Goal: Task Accomplishment & Management: Manage account settings

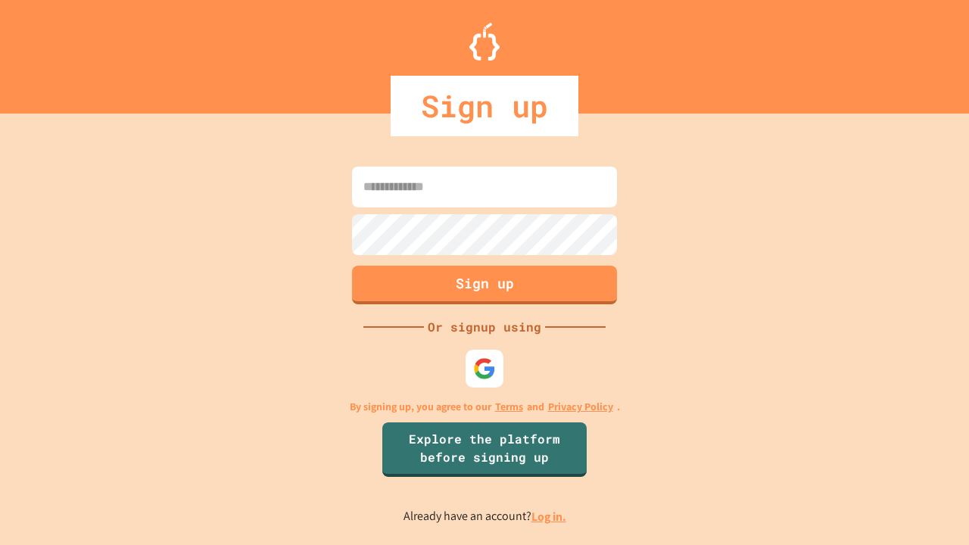
click at [550, 516] on link "Log in." at bounding box center [549, 517] width 35 height 16
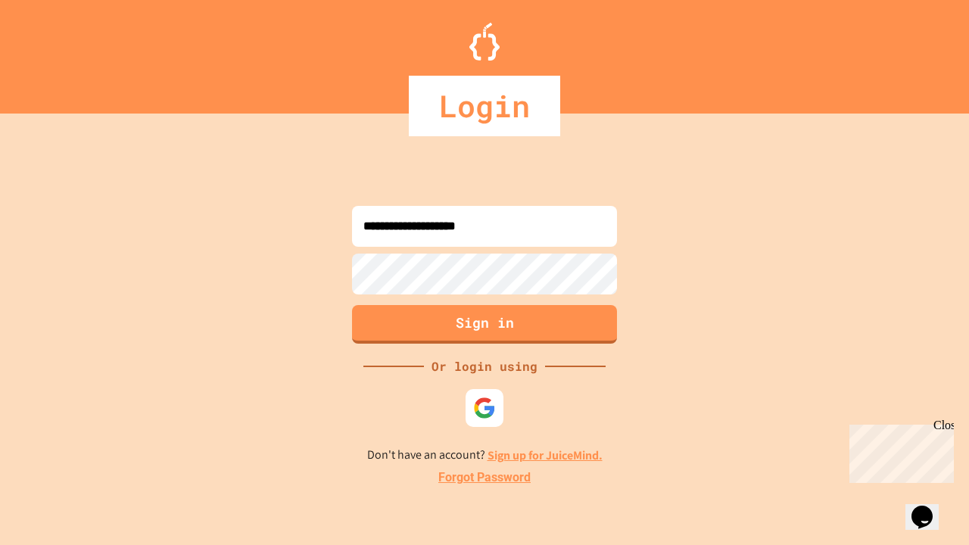
type input "**********"
